Goal: Task Accomplishment & Management: Complete application form

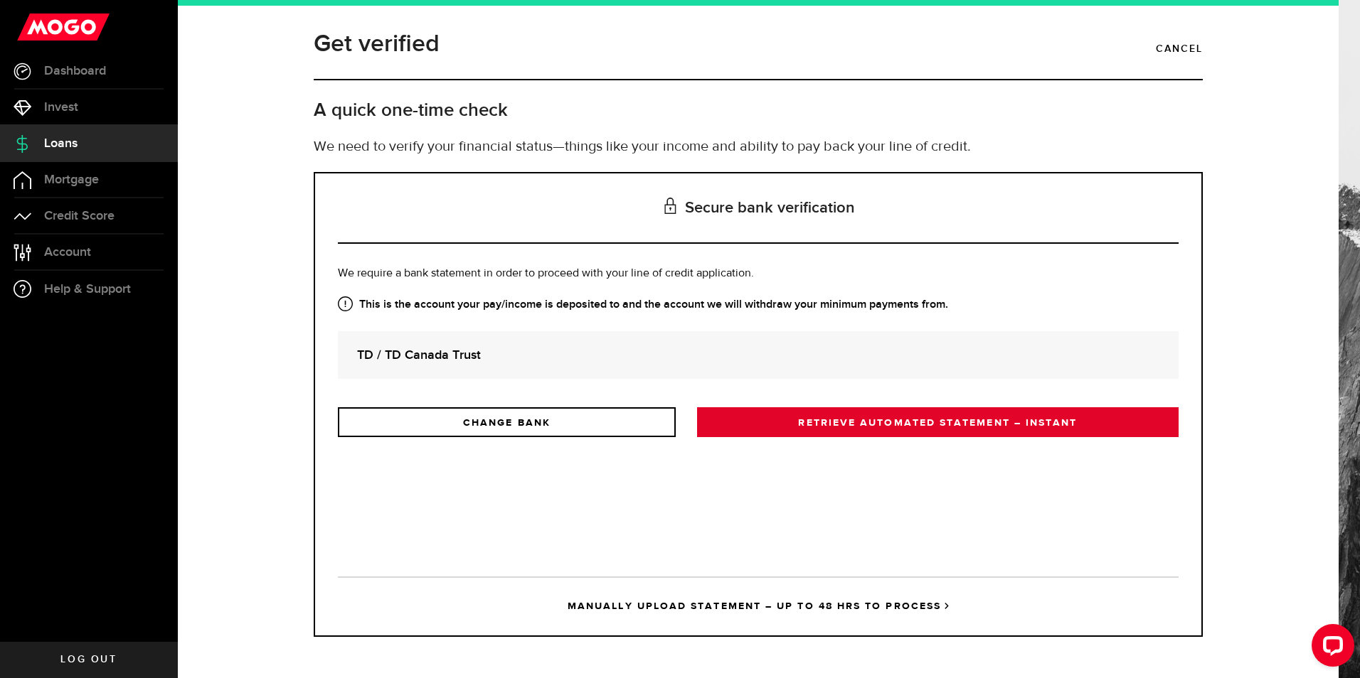
click at [766, 414] on link "RETRIEVE AUTOMATED STATEMENT – INSTANT" at bounding box center [937, 423] width 481 height 30
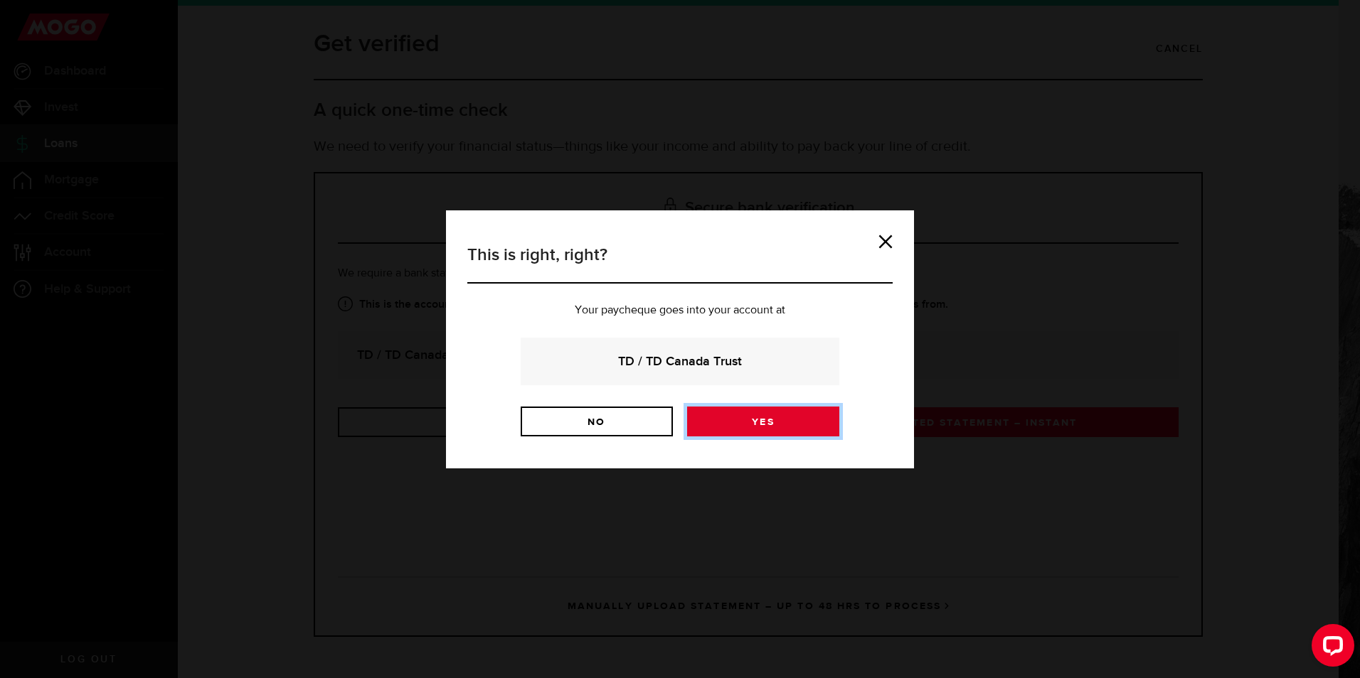
click at [750, 420] on link "Yes" at bounding box center [763, 422] width 152 height 30
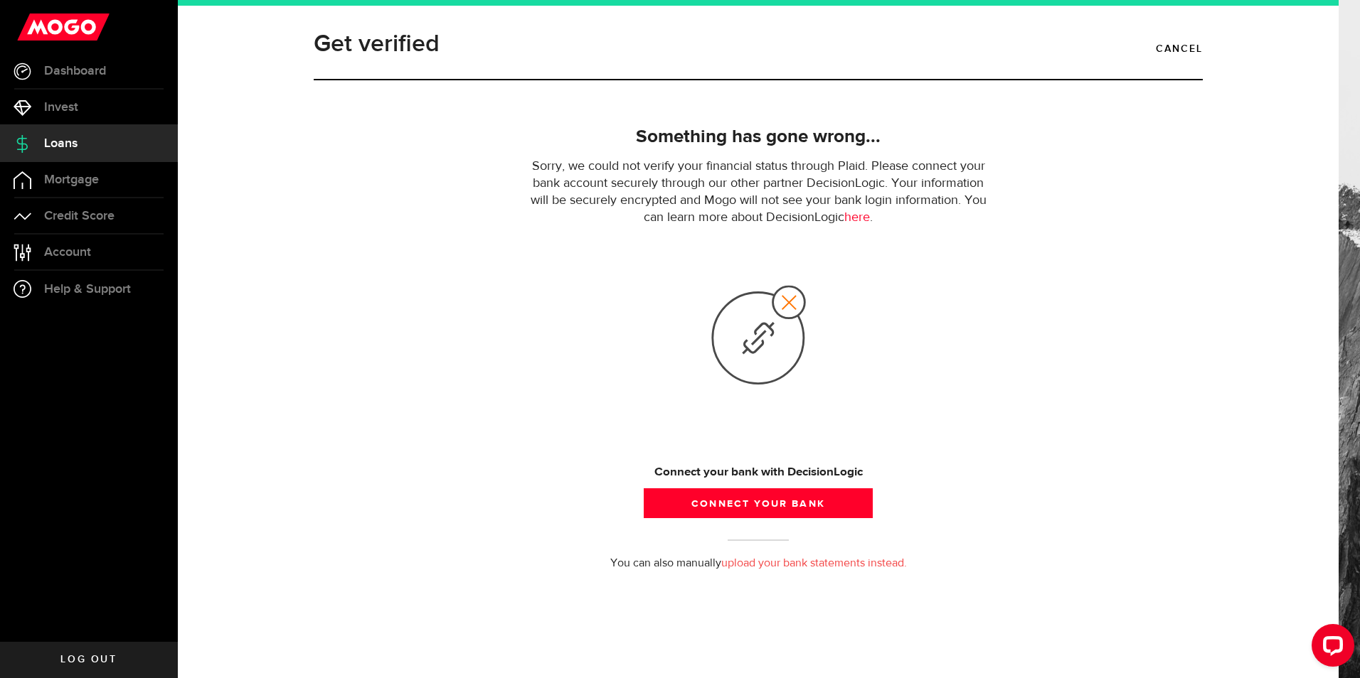
click at [765, 558] on link "upload your bank statements instead." at bounding box center [814, 563] width 186 height 11
click at [723, 503] on button "Connect your bank" at bounding box center [758, 504] width 229 height 30
click at [781, 509] on button "Connect your bank" at bounding box center [758, 504] width 229 height 30
